Goal: Task Accomplishment & Management: Use online tool/utility

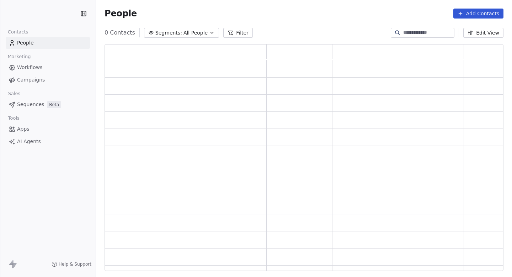
scroll to position [226, 399]
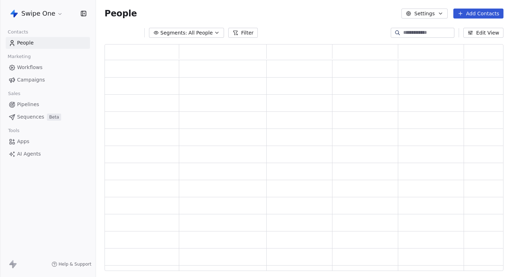
click at [38, 82] on span "Campaigns" at bounding box center [31, 79] width 28 height 7
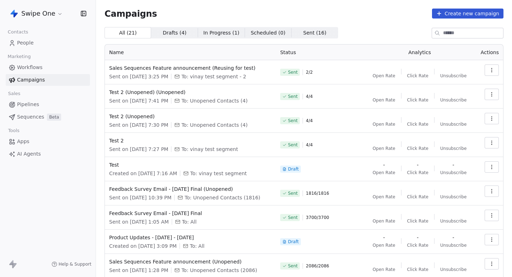
click at [491, 65] on button "button" at bounding box center [492, 69] width 14 height 11
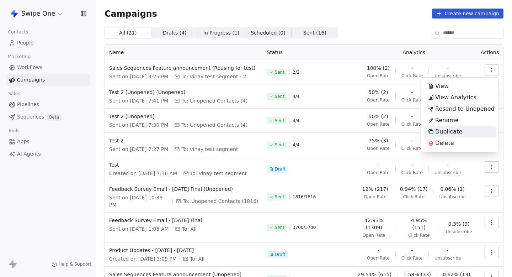
click at [449, 132] on span "Duplicate" at bounding box center [448, 131] width 27 height 9
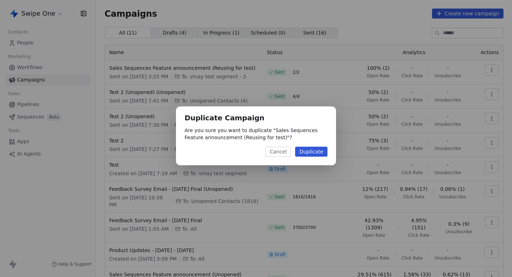
click at [310, 150] on button "Duplicate" at bounding box center [311, 151] width 32 height 10
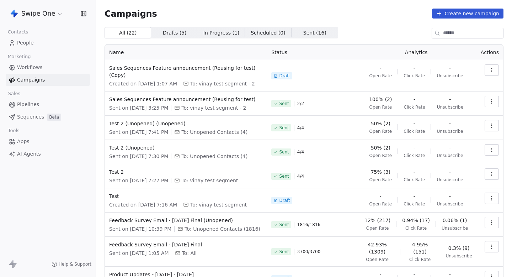
click at [494, 71] on button "button" at bounding box center [492, 69] width 14 height 11
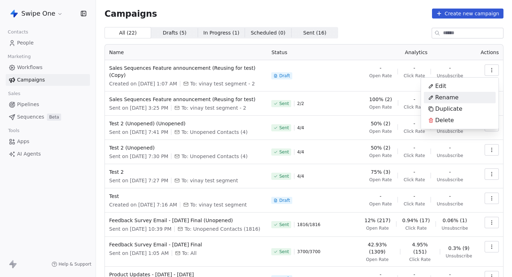
click at [452, 93] on span "Rename" at bounding box center [446, 97] width 23 height 9
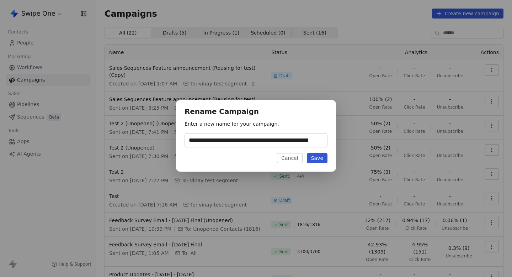
scroll to position [0, 13]
type input "**********"
click at [321, 162] on button "Save" at bounding box center [317, 158] width 21 height 10
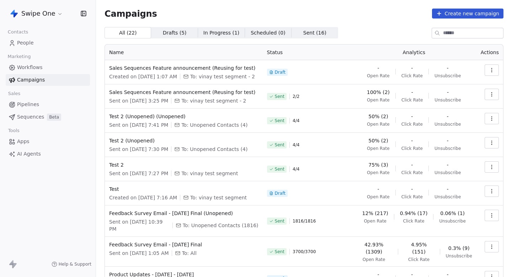
click at [493, 93] on icon "button" at bounding box center [492, 94] width 6 height 6
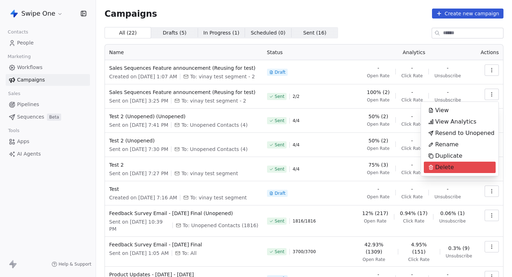
click at [447, 167] on span "Delete" at bounding box center [444, 167] width 19 height 9
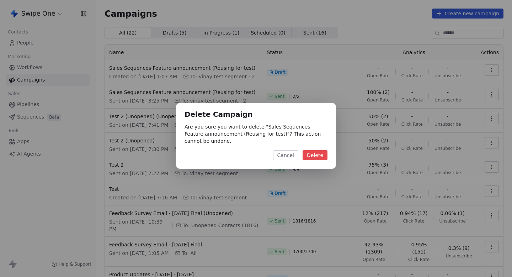
click at [318, 155] on button "Delete" at bounding box center [315, 155] width 25 height 10
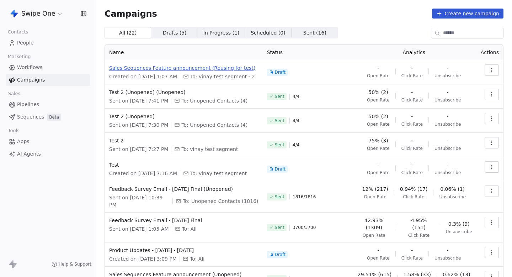
click at [218, 65] on span "Sales Sequences Feature announcement (Reusing for test)" at bounding box center [183, 67] width 149 height 7
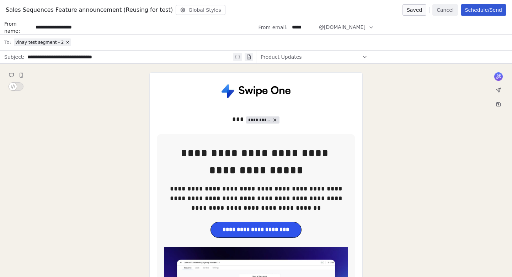
click at [480, 9] on button "Schedule/Send" at bounding box center [484, 9] width 46 height 11
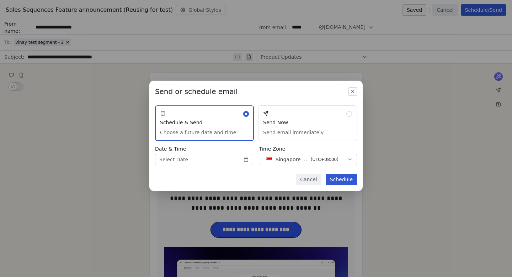
click at [283, 129] on button "Send Now Send email immediately" at bounding box center [307, 123] width 99 height 36
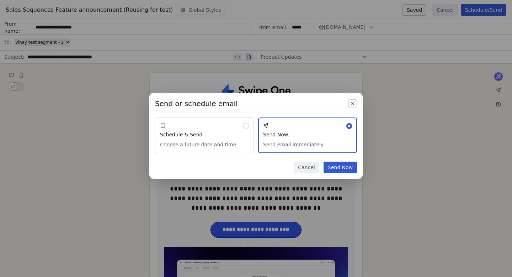
click at [346, 168] on button "Send Now" at bounding box center [339, 166] width 33 height 11
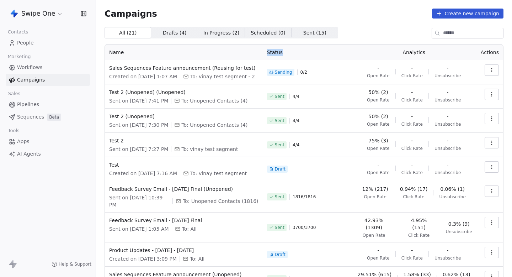
drag, startPoint x: 265, startPoint y: 56, endPoint x: 307, endPoint y: 56, distance: 41.6
click at [306, 56] on tr "Name Status Analytics Actions" at bounding box center [304, 52] width 398 height 16
click at [307, 56] on th "Status" at bounding box center [307, 52] width 89 height 16
click at [375, 35] on div "All ( 21 ) All ( 21 ) Drafts ( 4 ) Drafts ( 4 ) In Progress ( 1 ) In Progress (…" at bounding box center [304, 32] width 399 height 11
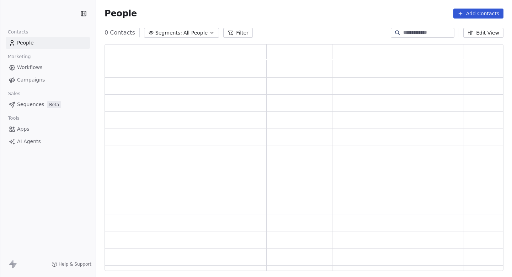
scroll to position [226, 399]
